Goal: Navigation & Orientation: Find specific page/section

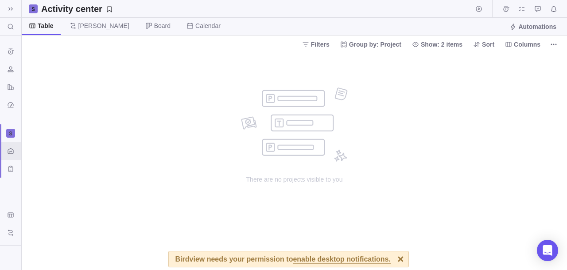
click at [346, 122] on div "no data to show" at bounding box center [294, 124] width 107 height 74
click at [11, 67] on icon "Resources" at bounding box center [10, 69] width 7 height 7
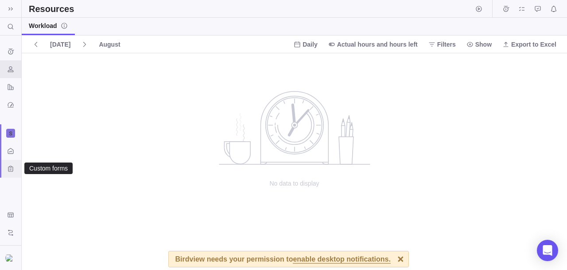
click at [6, 170] on div "Custom forms" at bounding box center [11, 168] width 14 height 14
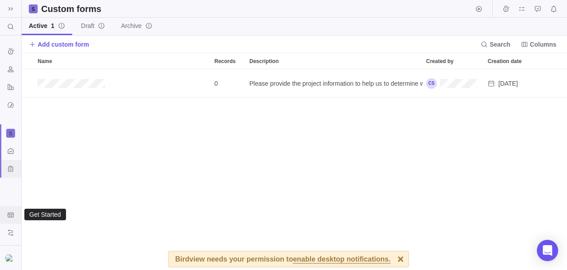
scroll to position [192, 538]
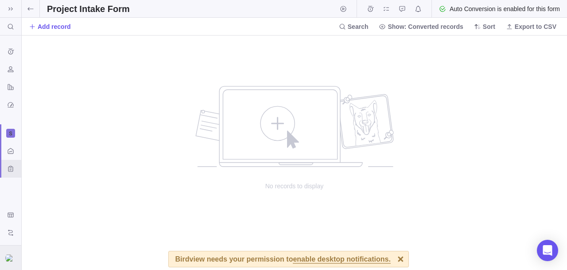
click at [8, 260] on img at bounding box center [10, 257] width 11 height 7
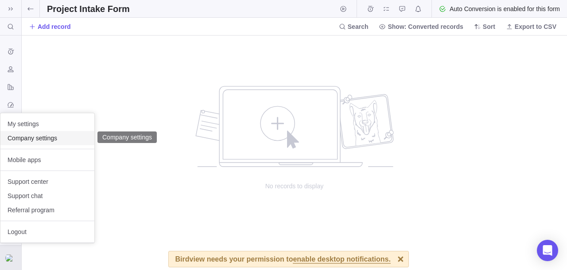
click at [35, 135] on span "Company settings" at bounding box center [48, 137] width 80 height 9
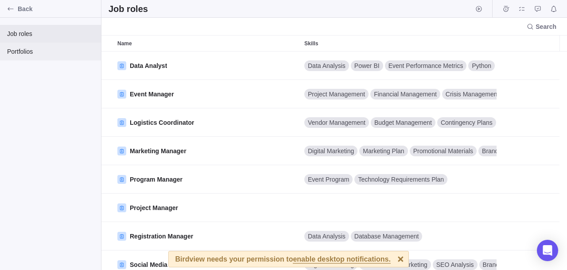
scroll to position [210, 458]
click at [32, 54] on span "Portfolios" at bounding box center [50, 51] width 87 height 9
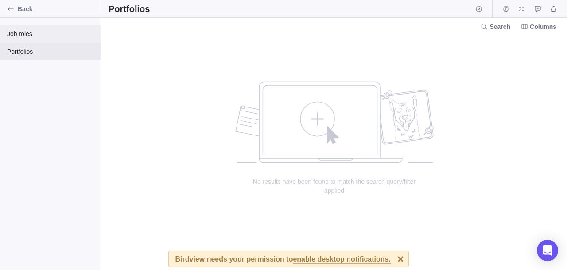
click at [20, 32] on span "Job roles" at bounding box center [50, 33] width 87 height 9
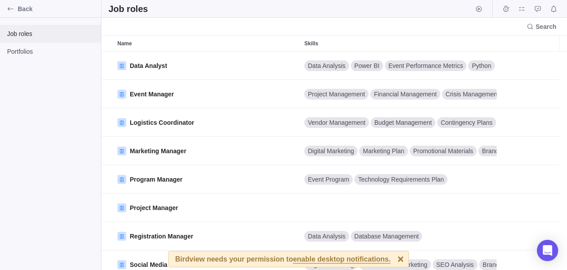
scroll to position [210, 458]
click at [7, 8] on div "Back" at bounding box center [11, 9] width 14 height 14
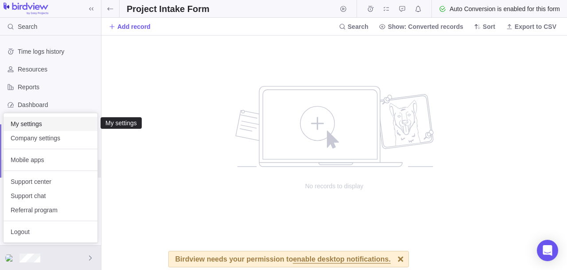
click at [28, 128] on div "My settings" at bounding box center [51, 124] width 94 height 14
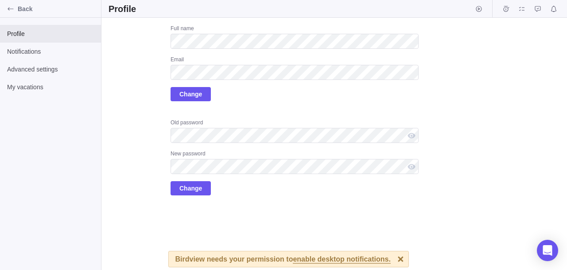
click at [132, 107] on div "Upload Full name Email Change Old password New password Change" at bounding box center [264, 110] width 310 height 170
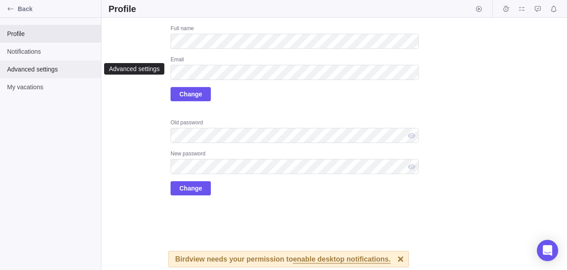
click at [49, 76] on div "Advanced settings" at bounding box center [50, 69] width 101 height 18
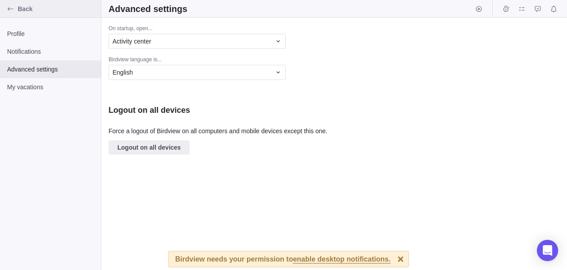
click at [6, 12] on div "Back" at bounding box center [11, 9] width 14 height 14
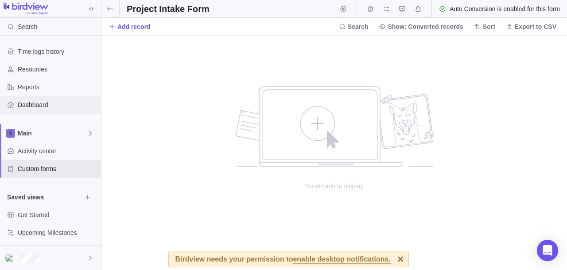
click at [43, 104] on span "Dashboard" at bounding box center [58, 104] width 80 height 9
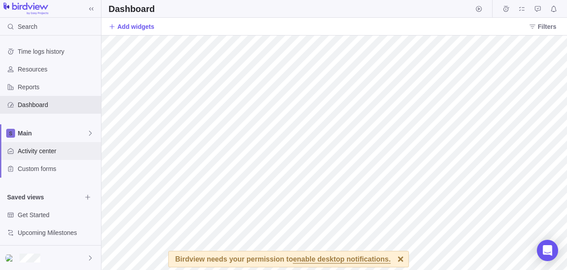
click at [45, 151] on span "Activity center" at bounding box center [58, 150] width 80 height 9
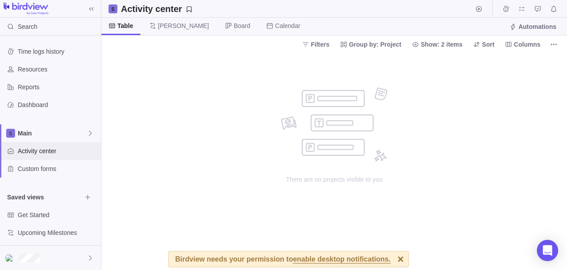
scroll to position [4, 0]
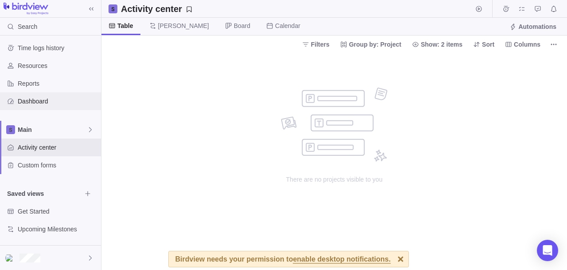
click at [59, 96] on div "Dashboard" at bounding box center [50, 101] width 101 height 18
